Goal: Communication & Community: Answer question/provide support

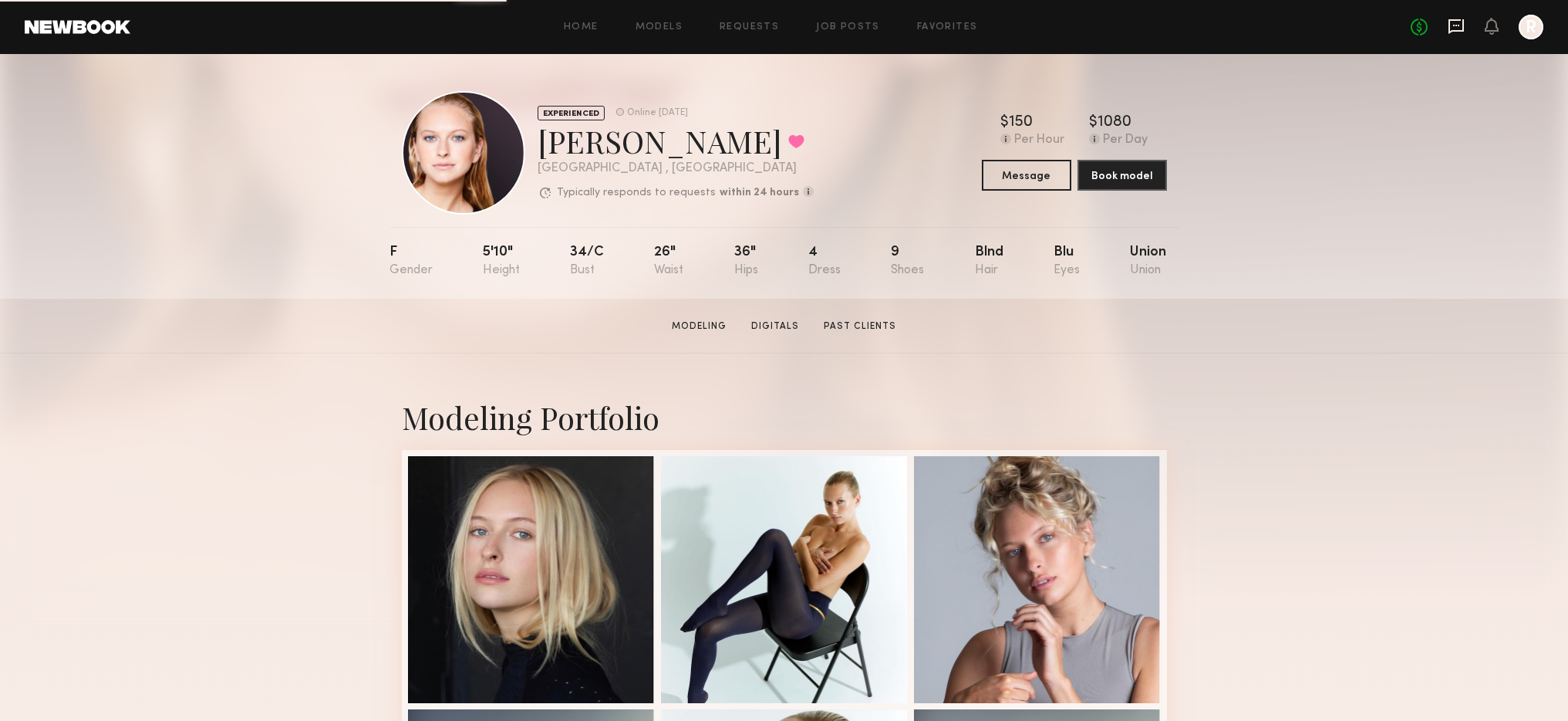
click at [1461, 26] on icon at bounding box center [1456, 26] width 16 height 15
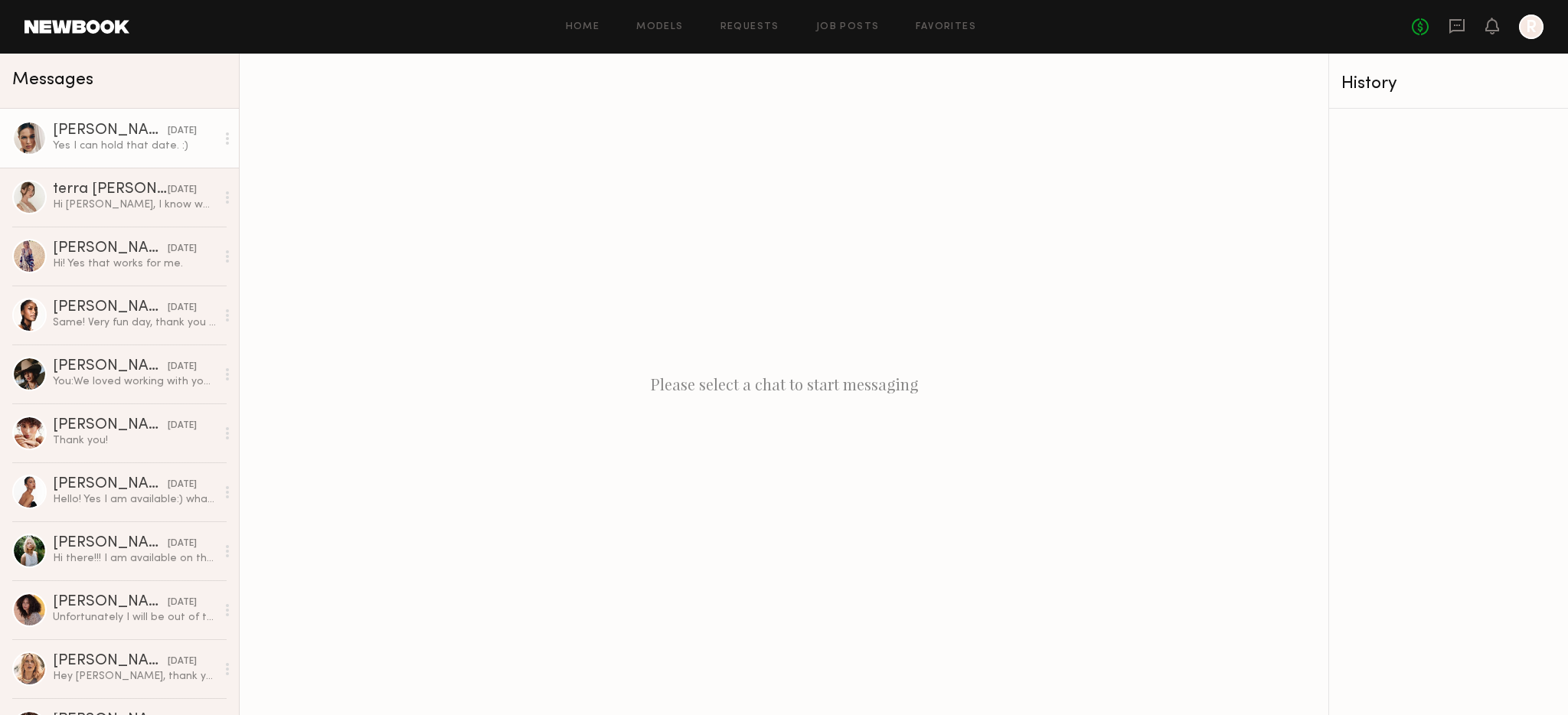
click at [135, 121] on link "[PERSON_NAME] [DATE] Yes I can hold that date. :)" at bounding box center [120, 138] width 239 height 59
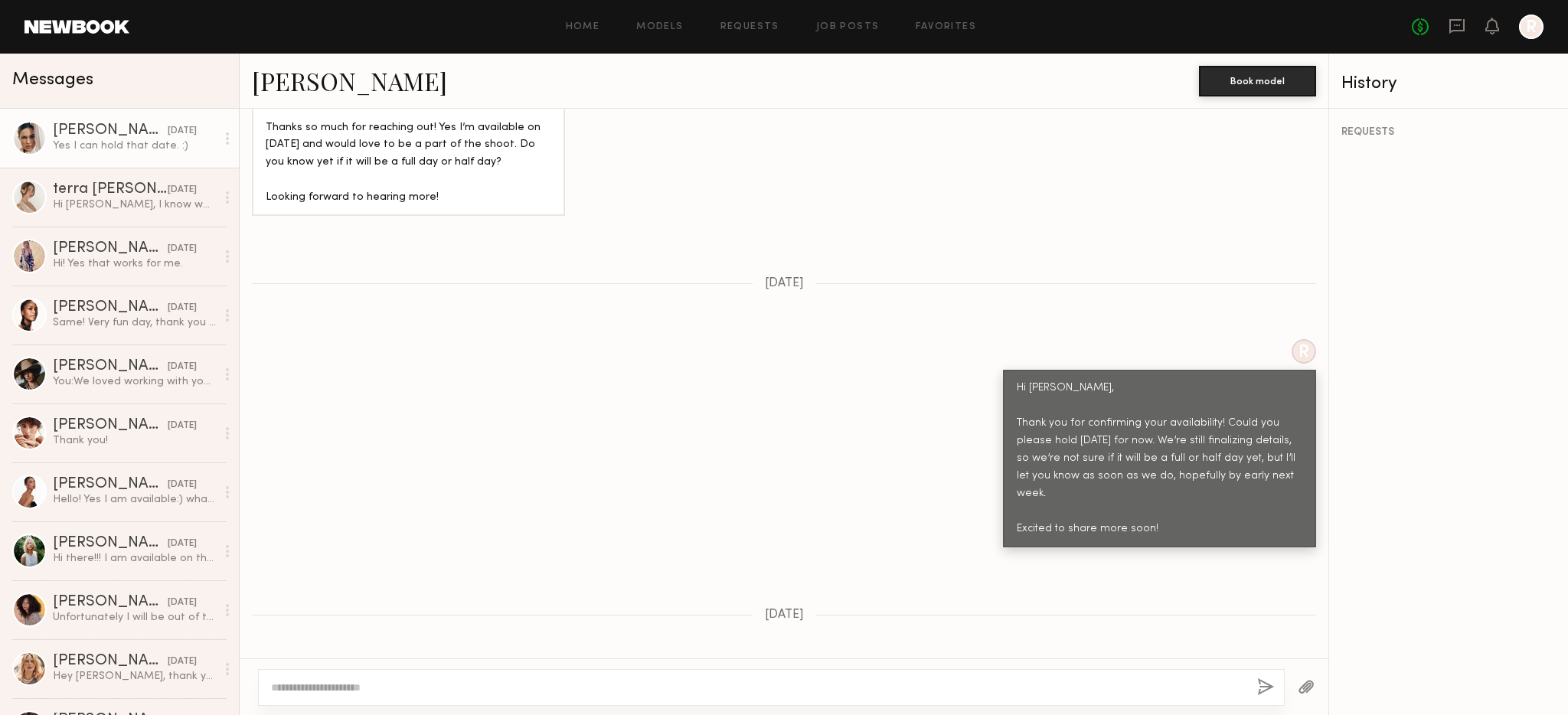
scroll to position [1855, 0]
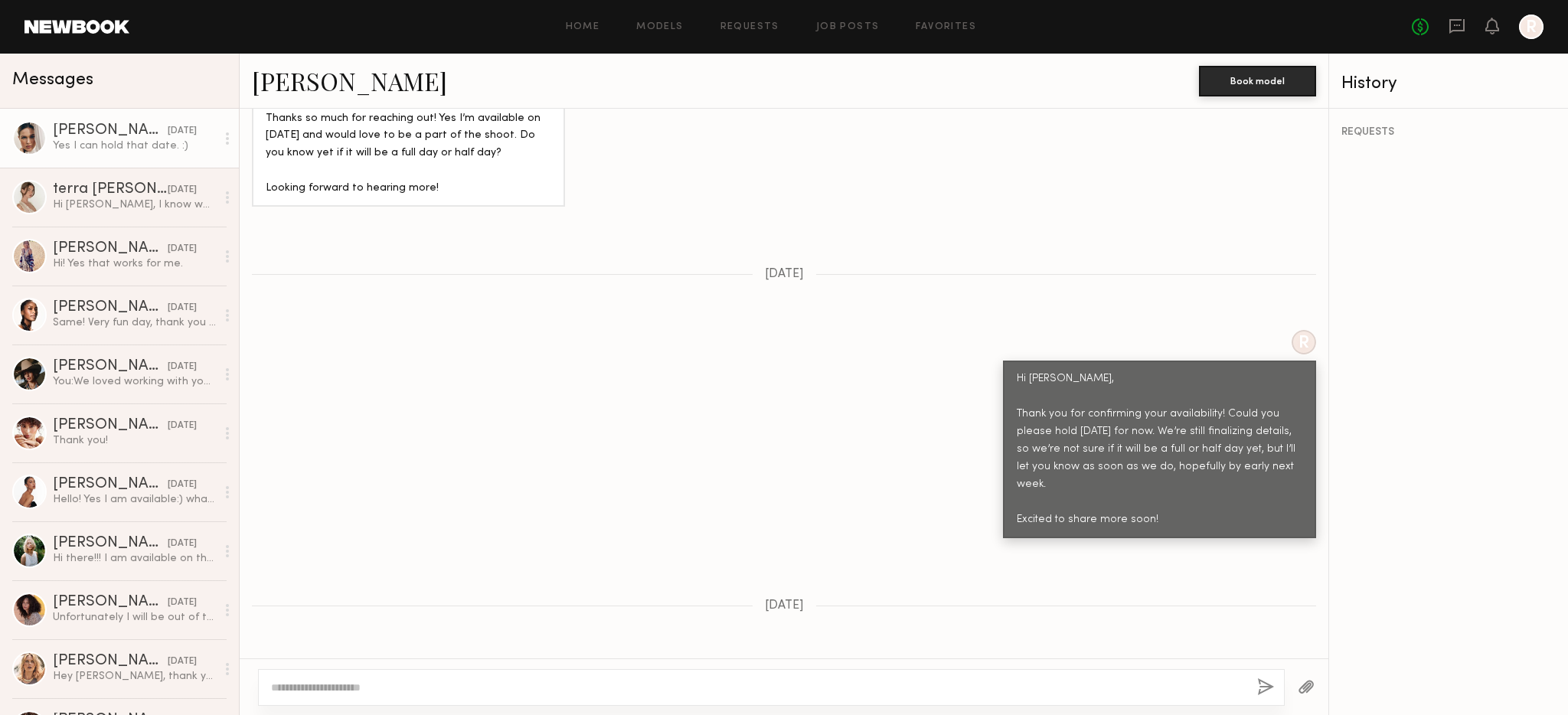
click at [407, 689] on textarea at bounding box center [758, 687] width 974 height 15
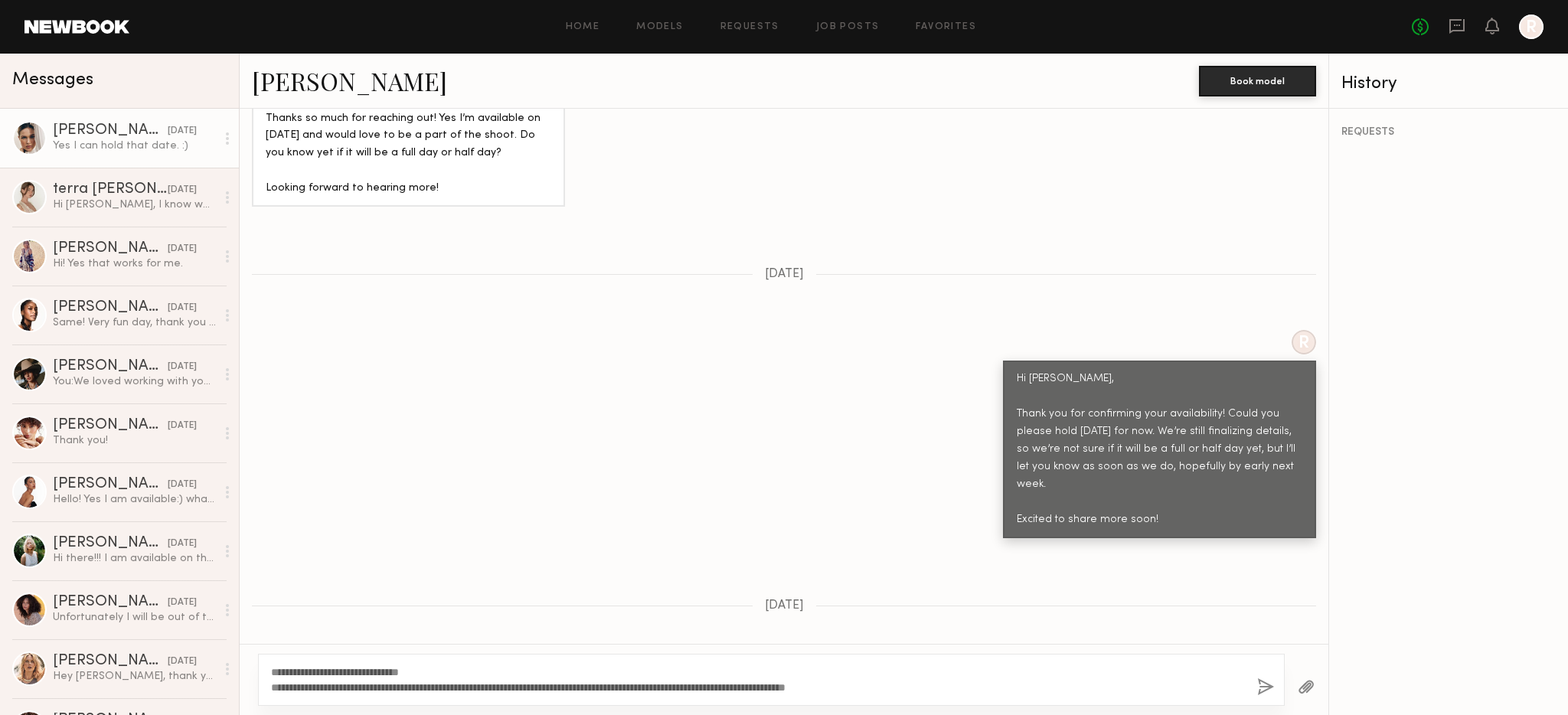
type textarea "**********"
click at [1267, 682] on button "button" at bounding box center [1266, 687] width 17 height 19
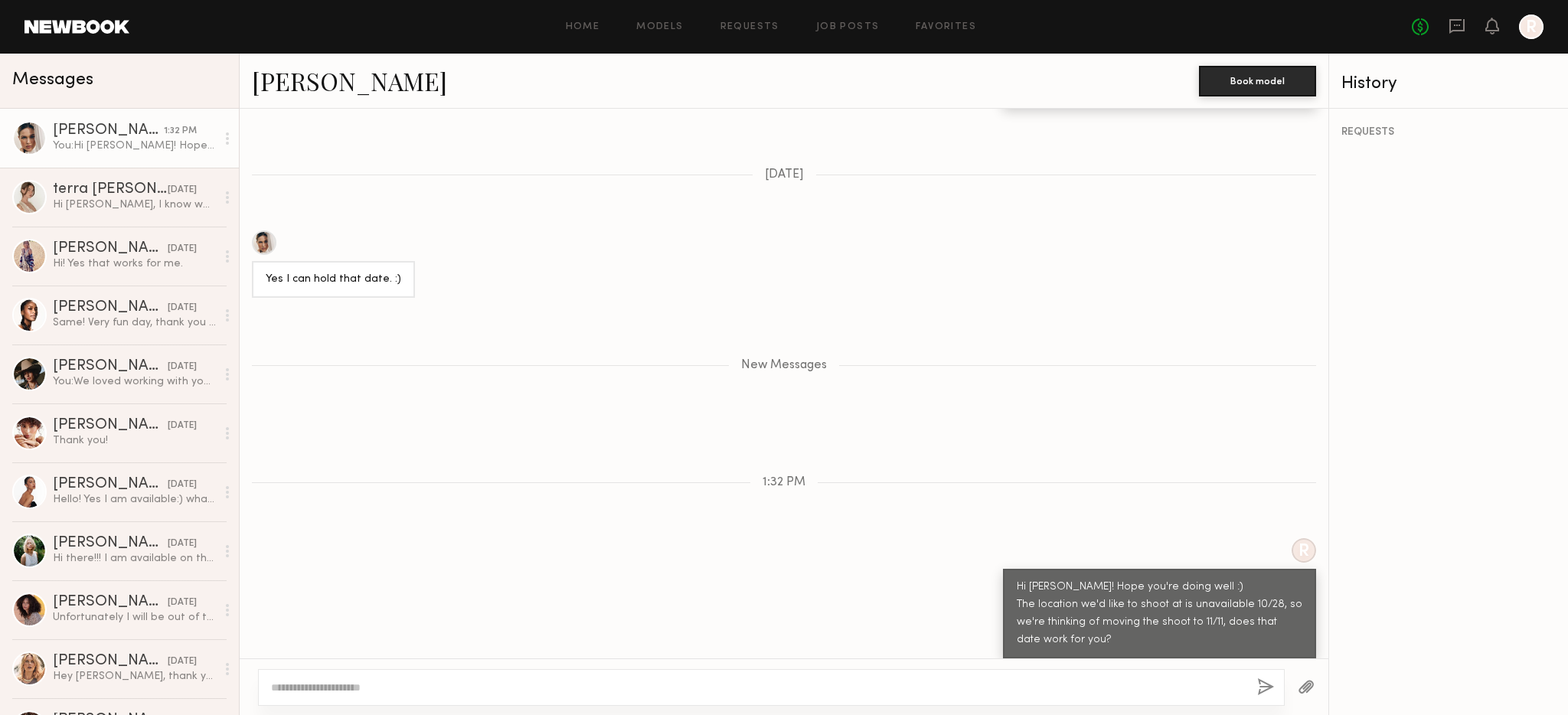
scroll to position [2287, 0]
click at [487, 691] on textarea at bounding box center [758, 687] width 974 height 15
click at [379, 688] on textarea at bounding box center [758, 687] width 974 height 15
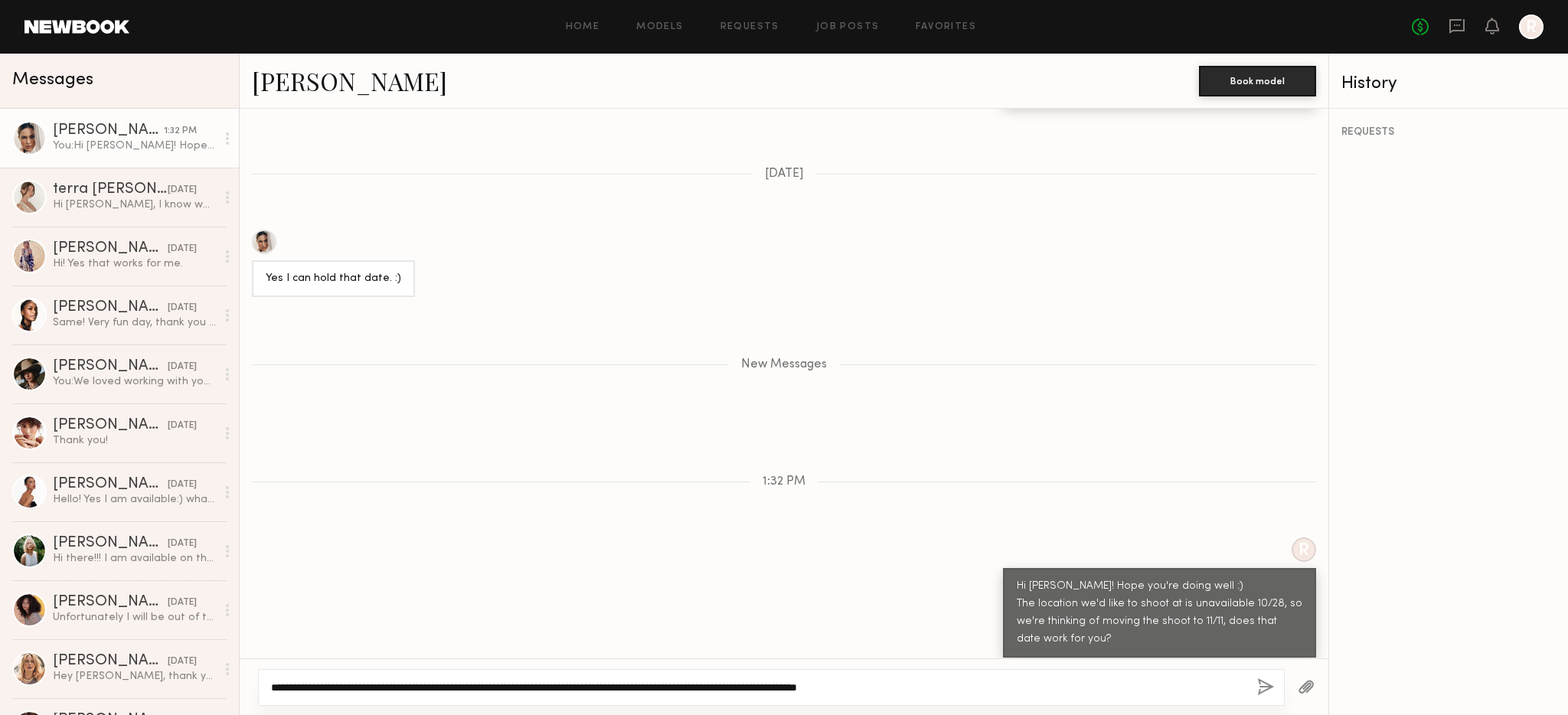
type textarea "**********"
click at [1262, 688] on button "button" at bounding box center [1266, 687] width 17 height 19
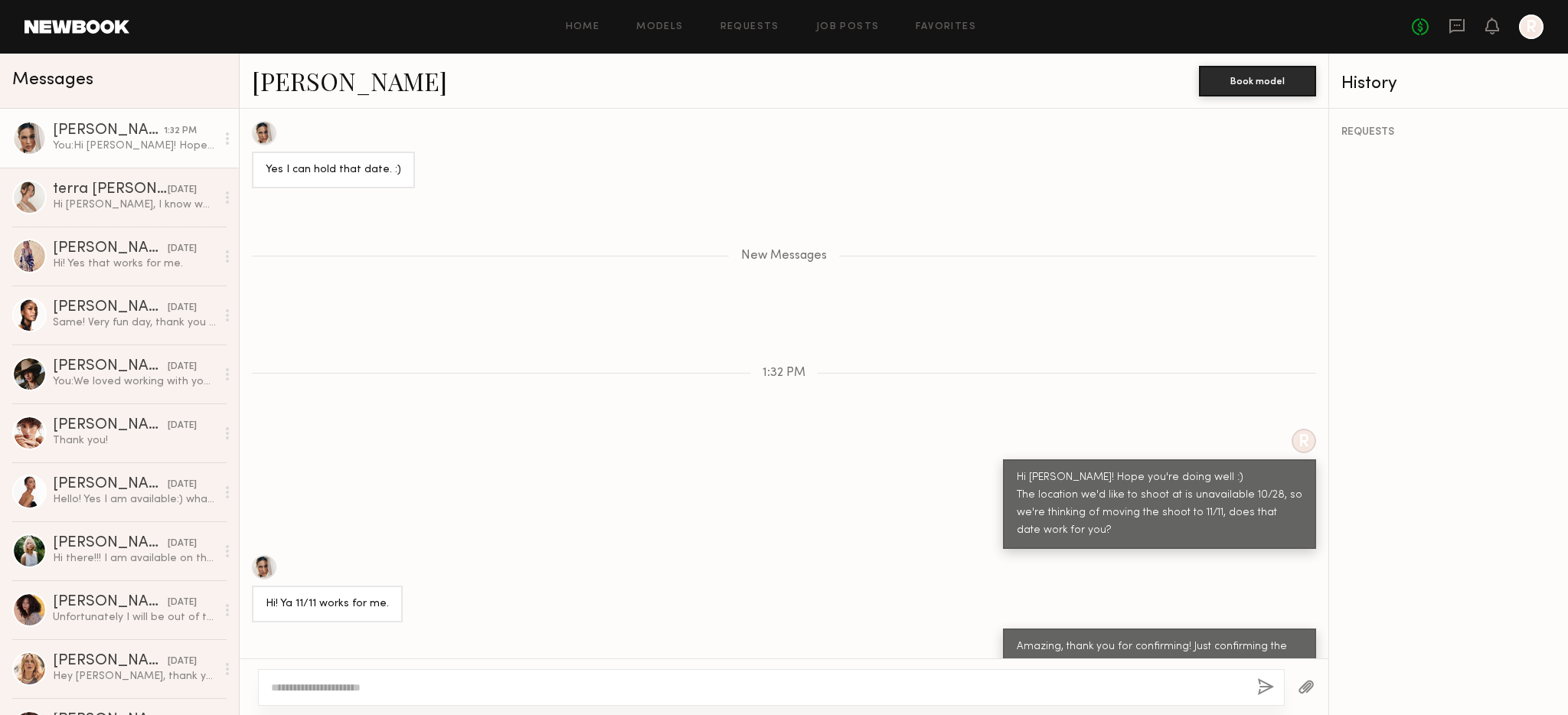
scroll to position [2469, 0]
